Goal: Check status: Check status

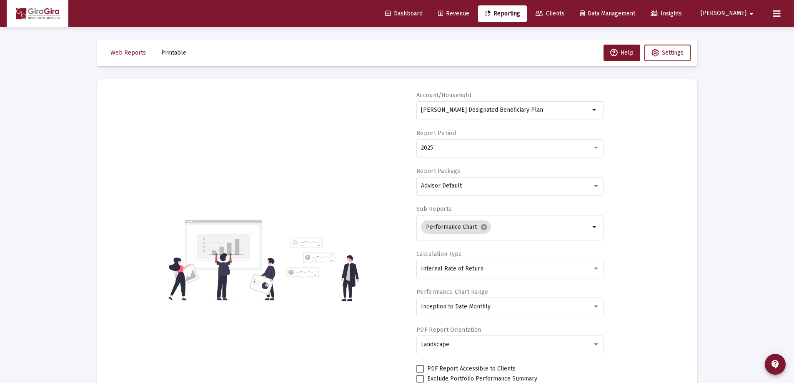
select select "View all"
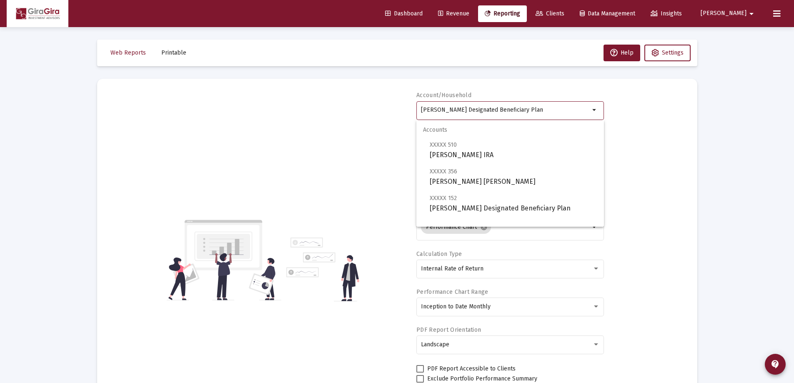
drag, startPoint x: 422, startPoint y: 110, endPoint x: 557, endPoint y: 107, distance: 135.8
click at [557, 107] on input "[PERSON_NAME] Designated Beneficiary Plan" at bounding box center [505, 110] width 169 height 7
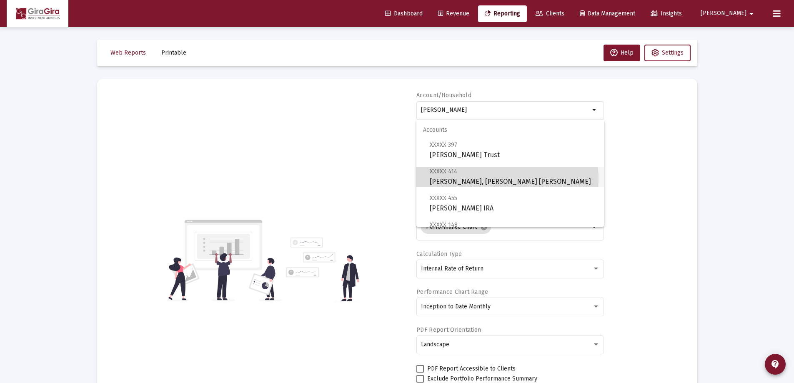
click at [477, 179] on span "XXXXX 414 [PERSON_NAME], [PERSON_NAME] [PERSON_NAME]" at bounding box center [512, 176] width 167 height 20
type input "[PERSON_NAME], [PERSON_NAME] [PERSON_NAME]"
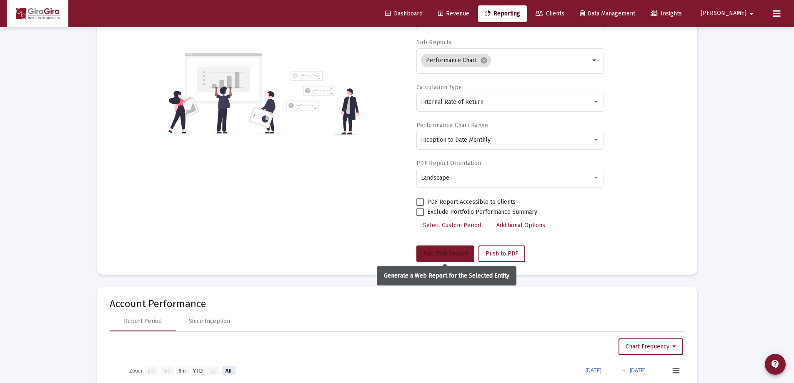
drag, startPoint x: 447, startPoint y: 251, endPoint x: 475, endPoint y: 255, distance: 28.7
click at [447, 250] on span "Run Web Report" at bounding box center [445, 253] width 45 height 7
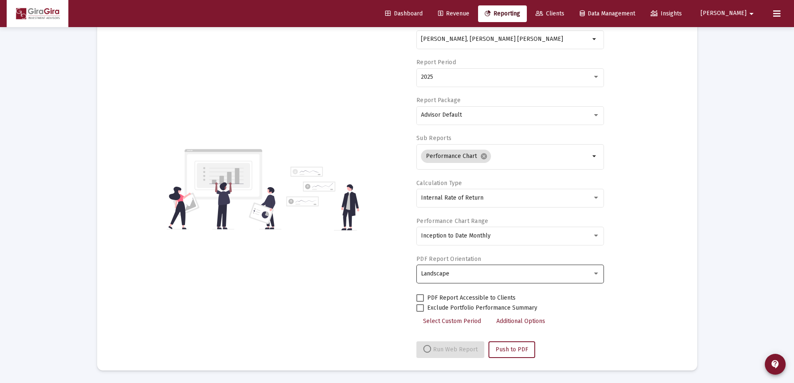
select select "View all"
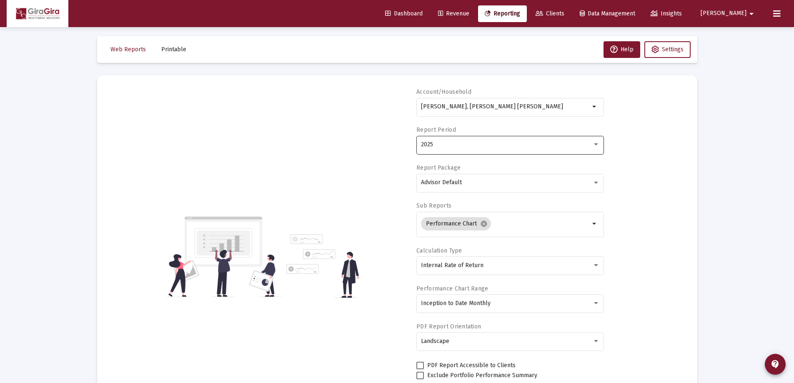
scroll to position [0, 0]
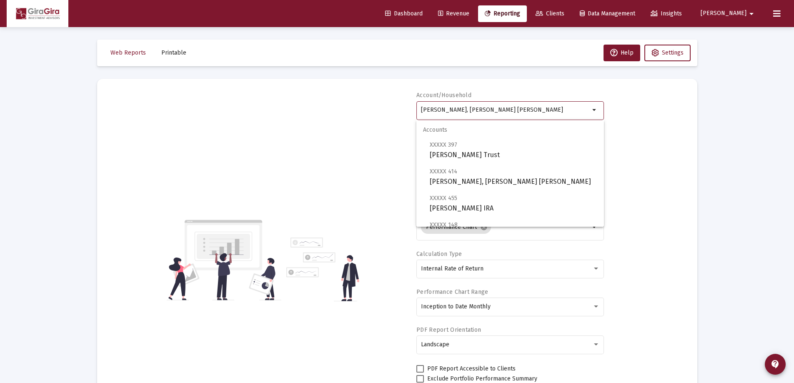
drag, startPoint x: 422, startPoint y: 110, endPoint x: 560, endPoint y: 113, distance: 137.5
click at [560, 113] on div "[PERSON_NAME], [PERSON_NAME] [PERSON_NAME]" at bounding box center [505, 110] width 169 height 20
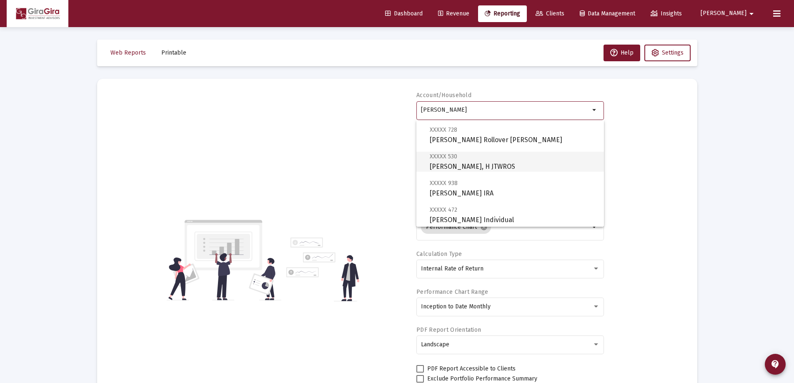
click at [446, 162] on span "XXXXX 530 [PERSON_NAME], H JTWROS" at bounding box center [512, 161] width 167 height 20
type input "[PERSON_NAME], H JTWROS"
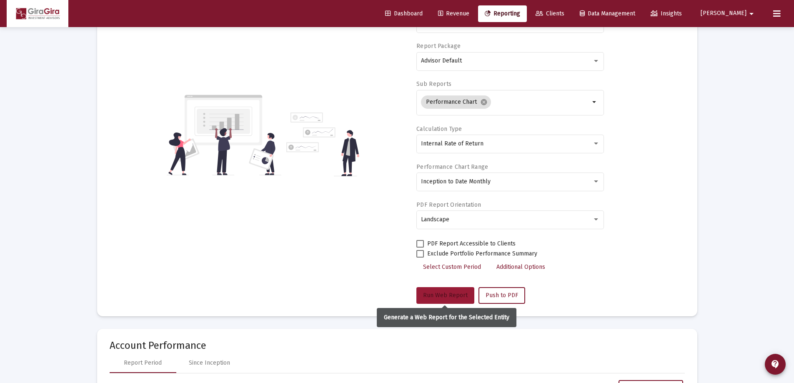
click at [430, 288] on button "Run Web Report" at bounding box center [445, 295] width 58 height 17
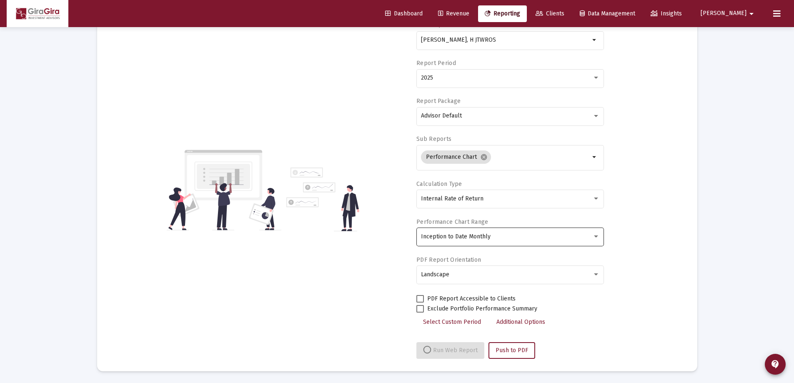
scroll to position [71, 0]
select select "View all"
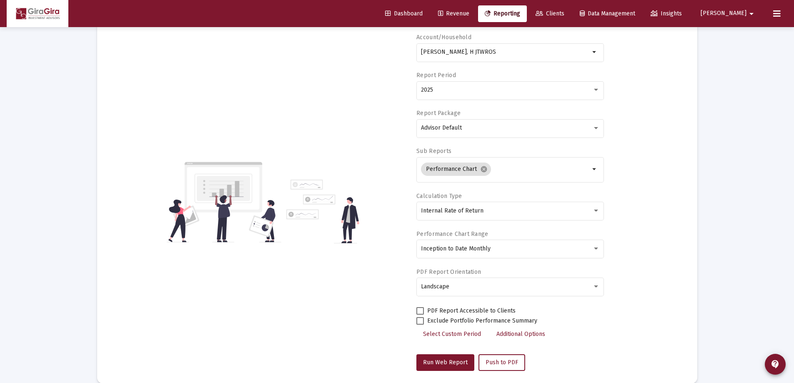
scroll to position [0, 0]
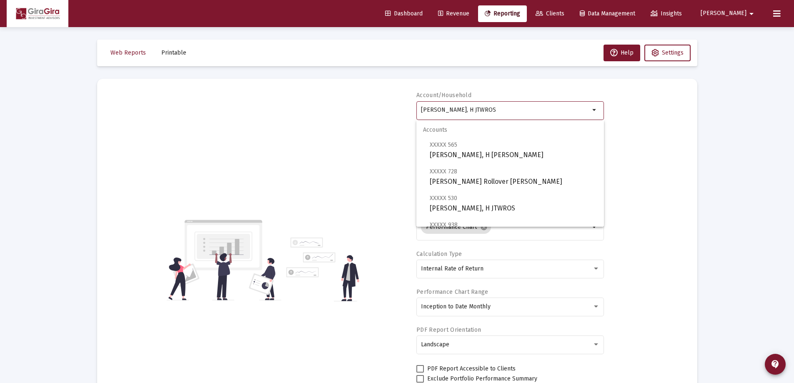
drag, startPoint x: 420, startPoint y: 109, endPoint x: 637, endPoint y: 122, distance: 216.6
click at [640, 127] on div "Account/Household [PERSON_NAME], H JTWROS arrow_drop_down Report Period 2025 Re…" at bounding box center [397, 259] width 575 height 337
click at [497, 150] on span "XXXXX 257 [PERSON_NAME], [PERSON_NAME] IRA" at bounding box center [512, 150] width 167 height 20
type input "[PERSON_NAME], [PERSON_NAME] [PERSON_NAME]"
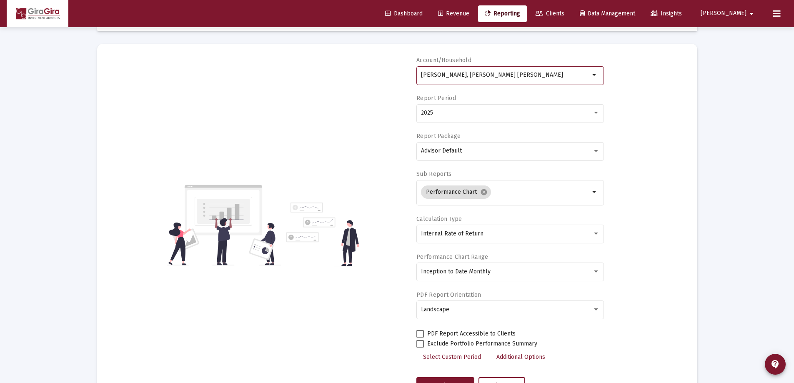
scroll to position [83, 0]
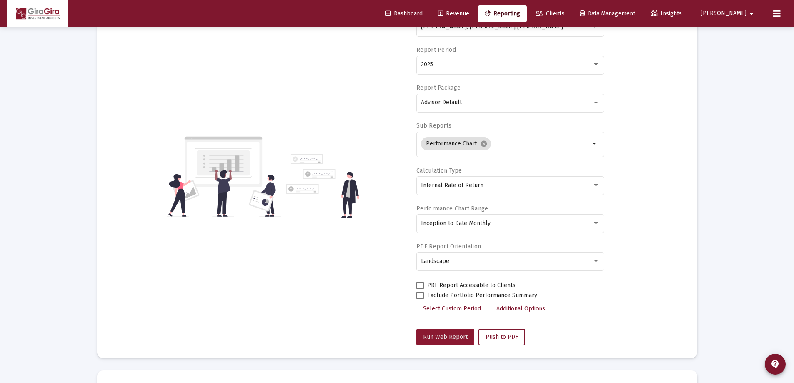
click at [439, 334] on span "Run Web Report" at bounding box center [445, 336] width 45 height 7
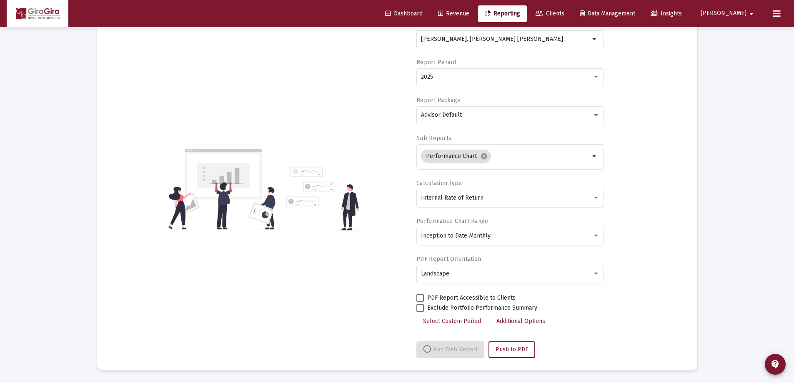
select select "View all"
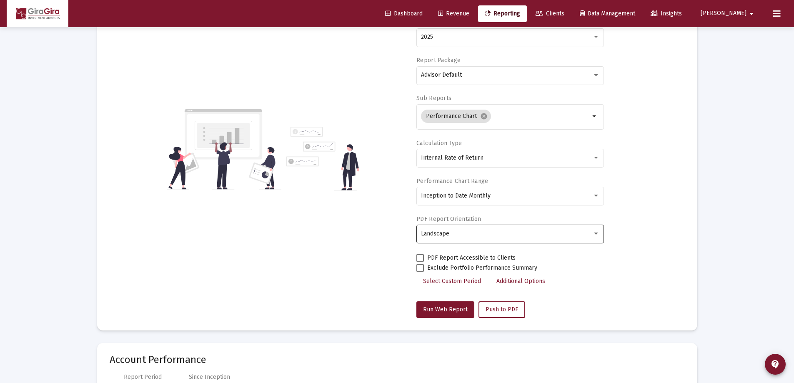
scroll to position [0, 0]
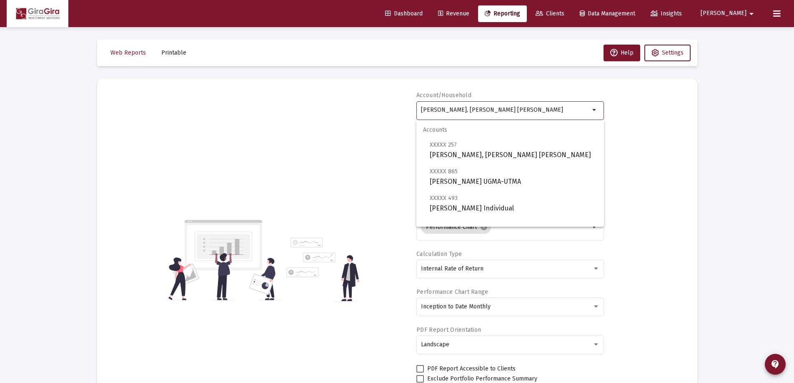
drag, startPoint x: 422, startPoint y: 108, endPoint x: 728, endPoint y: 99, distance: 305.5
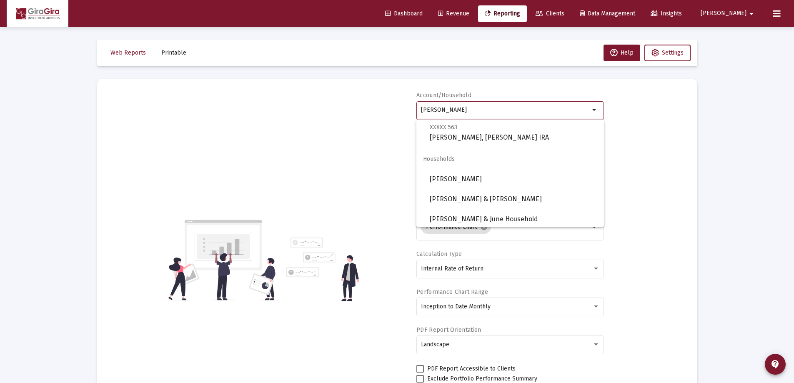
scroll to position [393, 0]
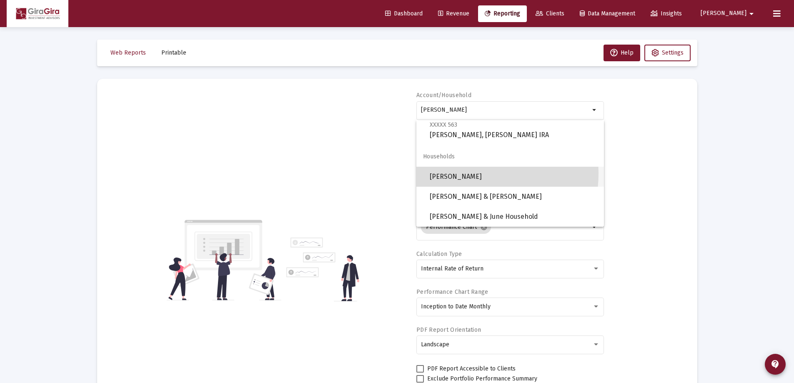
click at [467, 173] on span "[PERSON_NAME]" at bounding box center [512, 177] width 167 height 20
type input "[PERSON_NAME]"
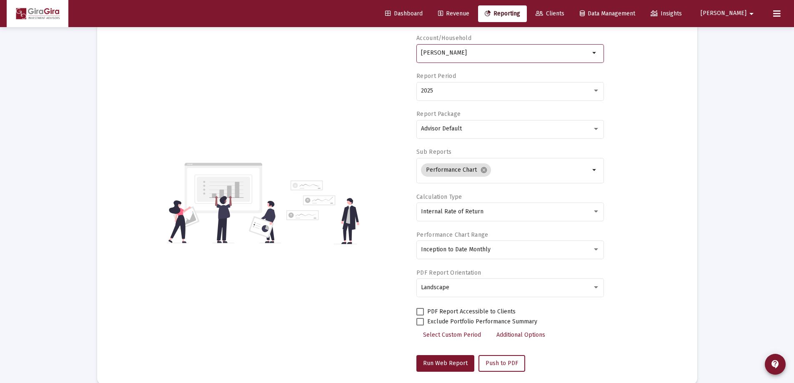
scroll to position [125, 0]
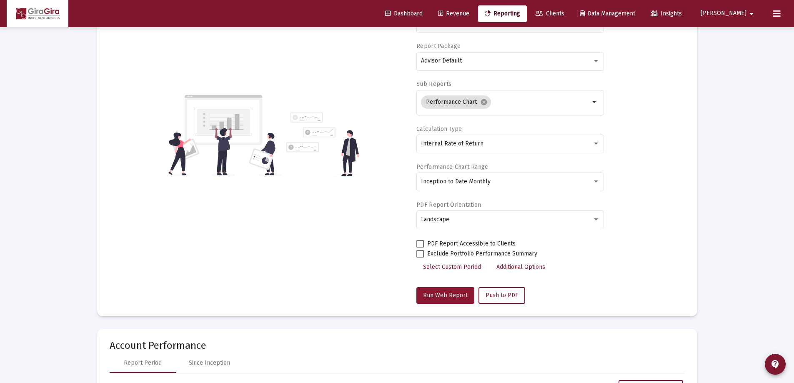
click at [444, 292] on span "Run Web Report" at bounding box center [445, 295] width 45 height 7
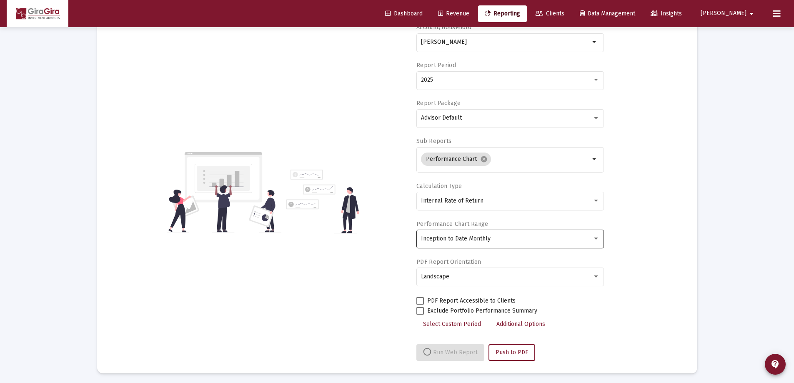
scroll to position [71, 0]
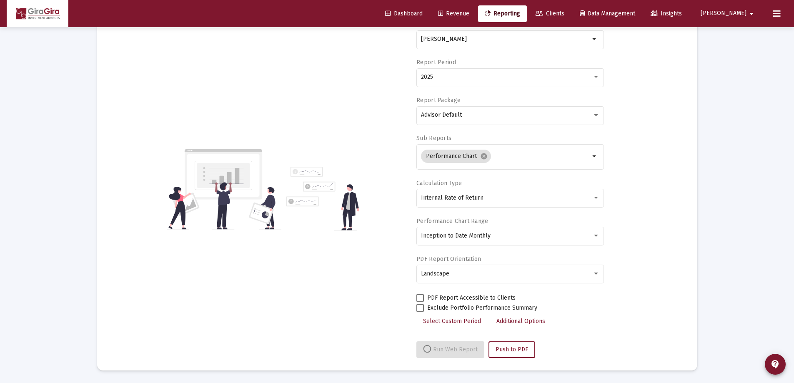
select select "View all"
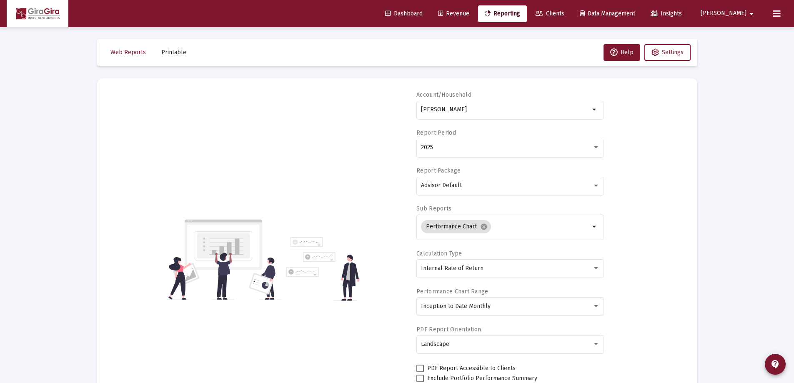
scroll to position [0, 0]
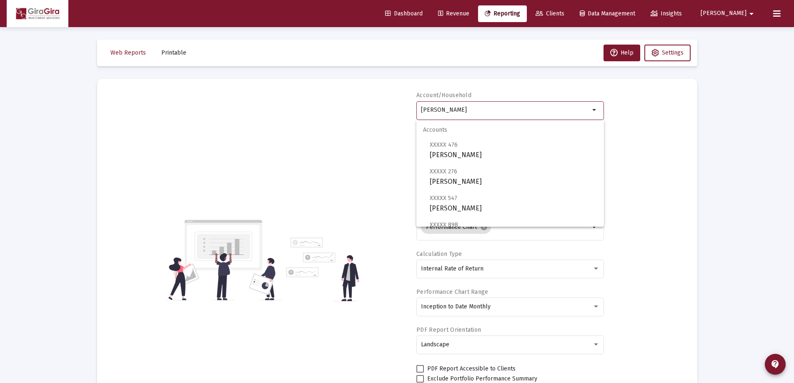
drag, startPoint x: 421, startPoint y: 108, endPoint x: 808, endPoint y: 83, distance: 387.4
click at [793, 83] on html "Dashboard Revenue Reporting Clients Data Management Insights [PERSON_NAME] Inte…" at bounding box center [397, 191] width 794 height 383
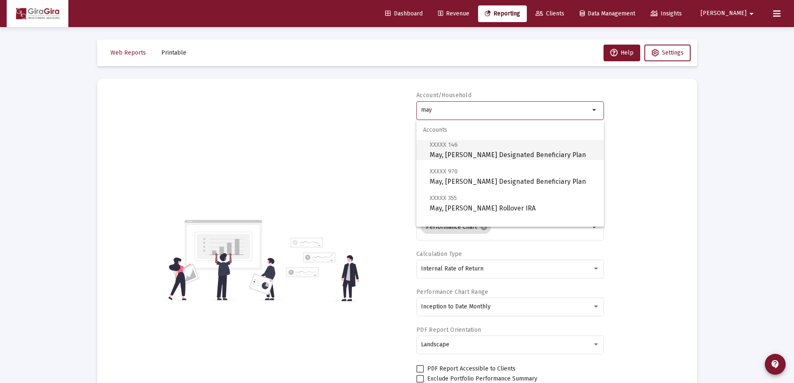
click at [472, 153] on span "XXXXX 146 May, [PERSON_NAME] Designated Beneficiary Plan" at bounding box center [512, 150] width 167 height 20
type input "May, [PERSON_NAME] Designated Beneficiary Plan"
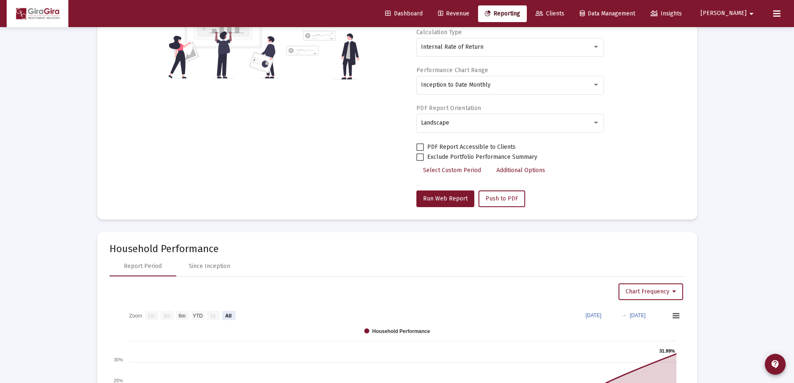
scroll to position [250, 0]
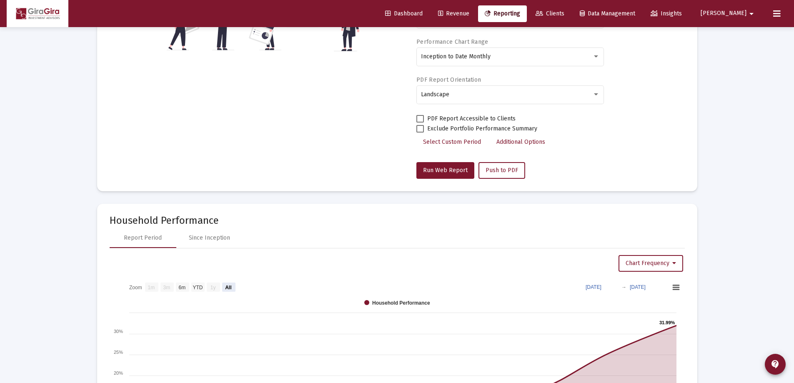
click at [438, 160] on div "Account/Household May, [PERSON_NAME] Designated Beneficiary Plan arrow_drop_dow…" at bounding box center [509, 9] width 187 height 337
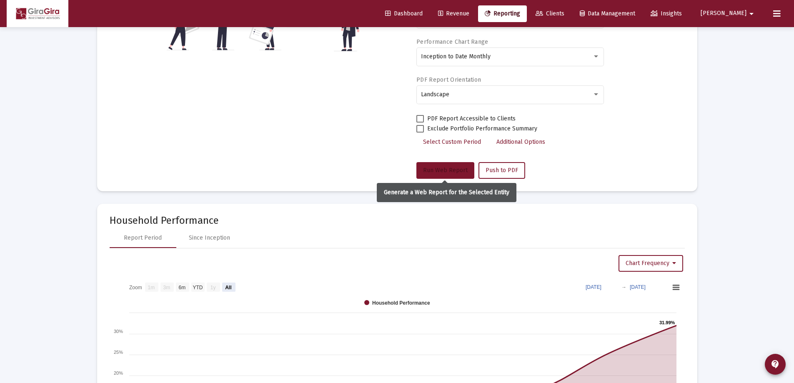
click at [454, 167] on span "Run Web Report" at bounding box center [445, 170] width 45 height 7
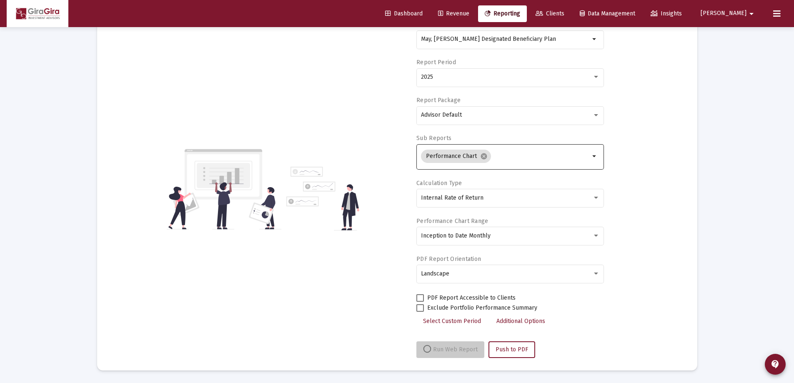
scroll to position [71, 0]
select select "View all"
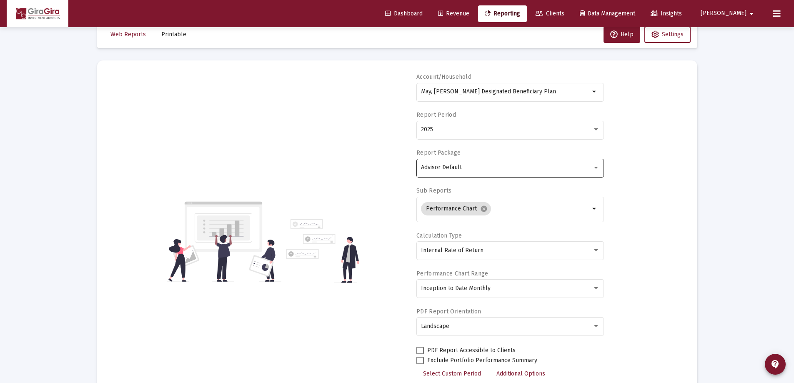
scroll to position [0, 0]
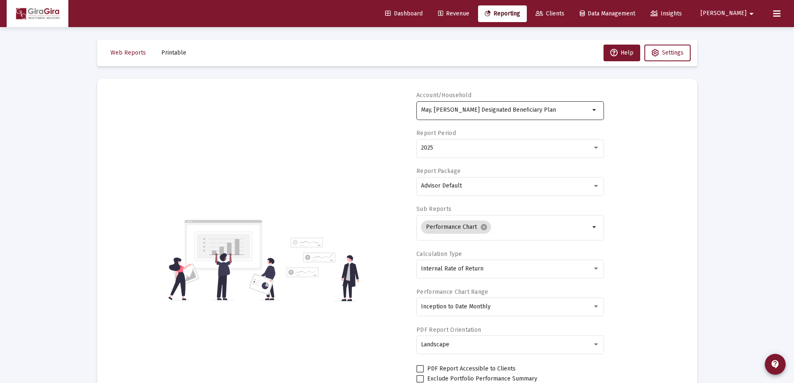
click at [464, 110] on input "May, [PERSON_NAME] Designated Beneficiary Plan" at bounding box center [505, 110] width 169 height 7
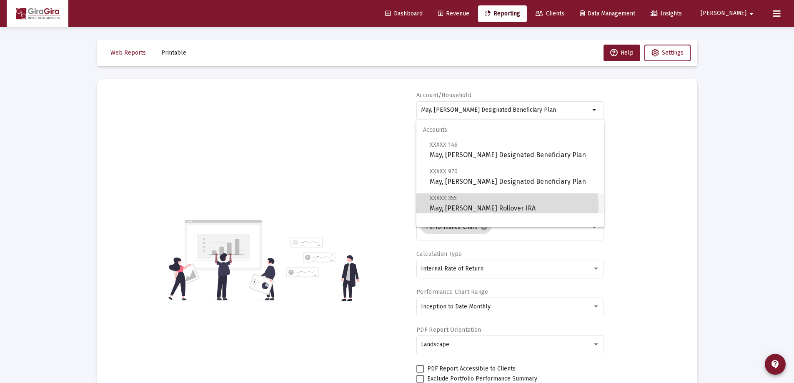
click at [477, 207] on span "XXXXX 355 May, [PERSON_NAME] Rollover IRA" at bounding box center [512, 203] width 167 height 20
type input "May, [PERSON_NAME] Rollover IRA"
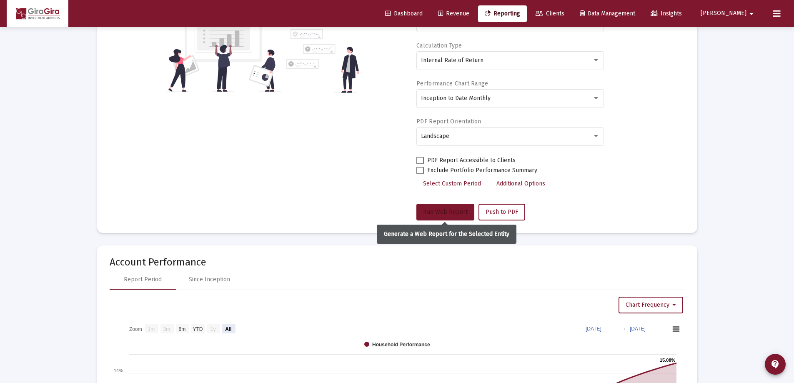
click at [442, 209] on span "Run Web Report" at bounding box center [445, 211] width 45 height 7
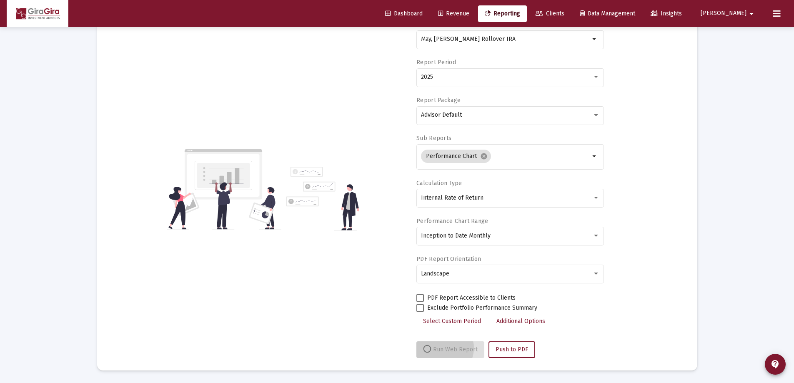
scroll to position [71, 0]
select select "View all"
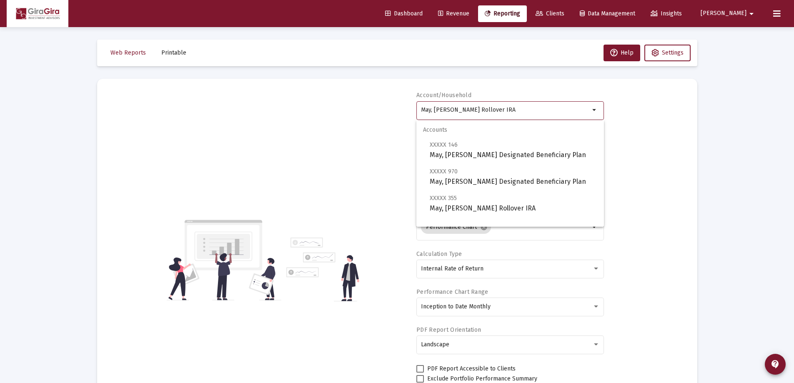
click at [449, 110] on input "May, [PERSON_NAME] Rollover IRA" at bounding box center [505, 110] width 169 height 7
click at [498, 178] on span "XXXXX 970 May, [PERSON_NAME] Designated Beneficiary Plan" at bounding box center [512, 176] width 167 height 20
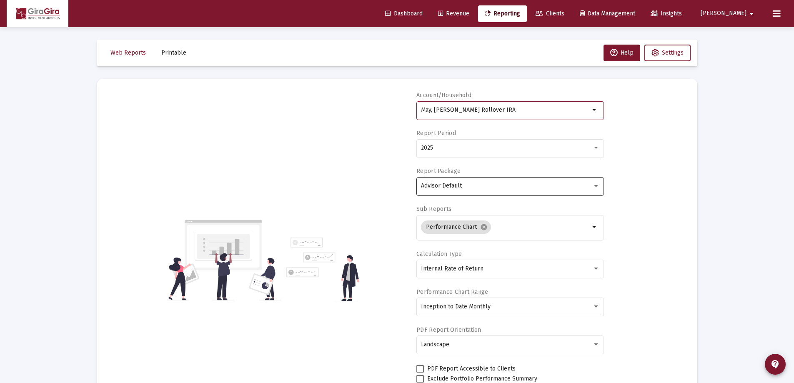
type input "May, [PERSON_NAME] Designated Beneficiary Plan"
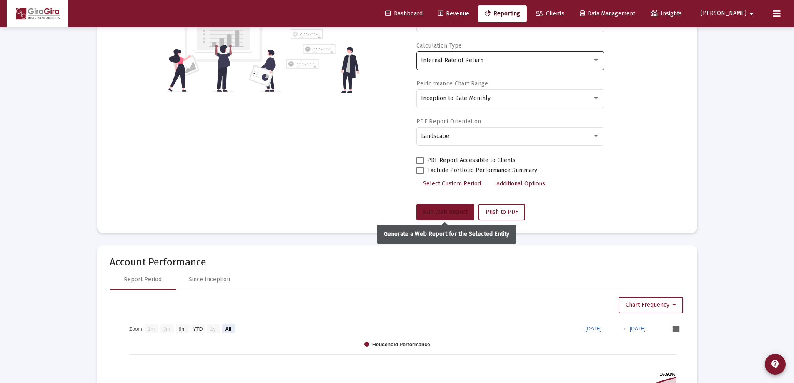
click at [434, 208] on button "Run Web Report" at bounding box center [445, 212] width 58 height 17
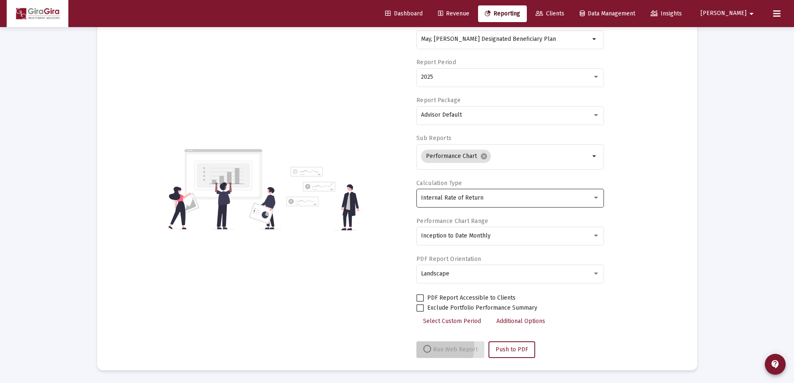
scroll to position [71, 0]
select select "View all"
